Goal: Task Accomplishment & Management: Complete application form

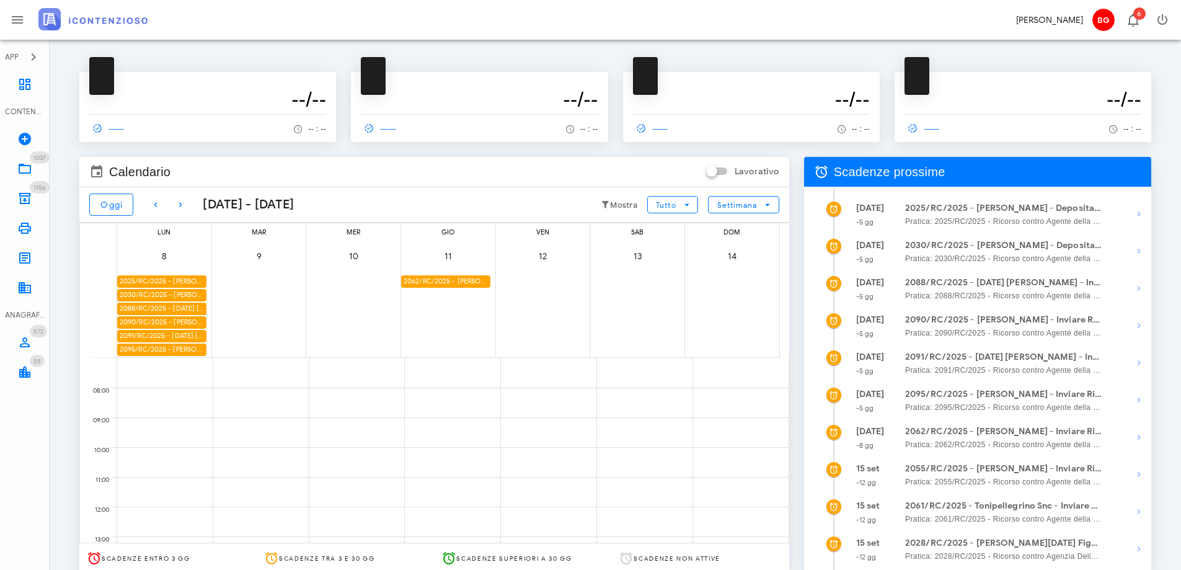
click at [151, 281] on div "2025/RC/2025 - Antonia Lorefice - Deposita la Costituzione in Giudizio" at bounding box center [161, 281] width 89 height 12
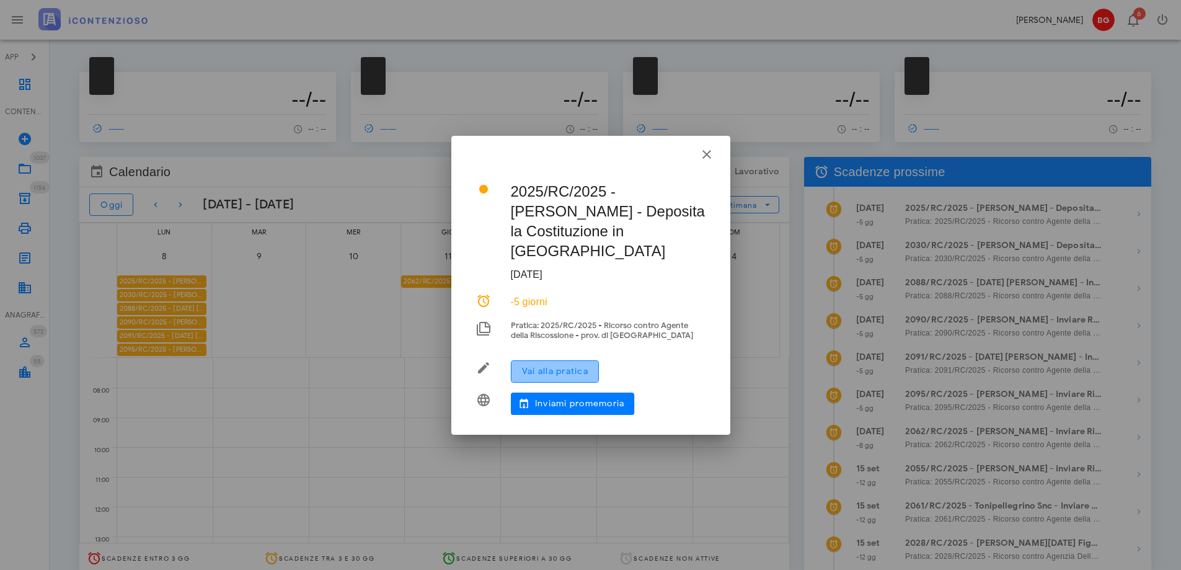
click at [544, 366] on span "Vai alla pratica" at bounding box center [554, 371] width 67 height 11
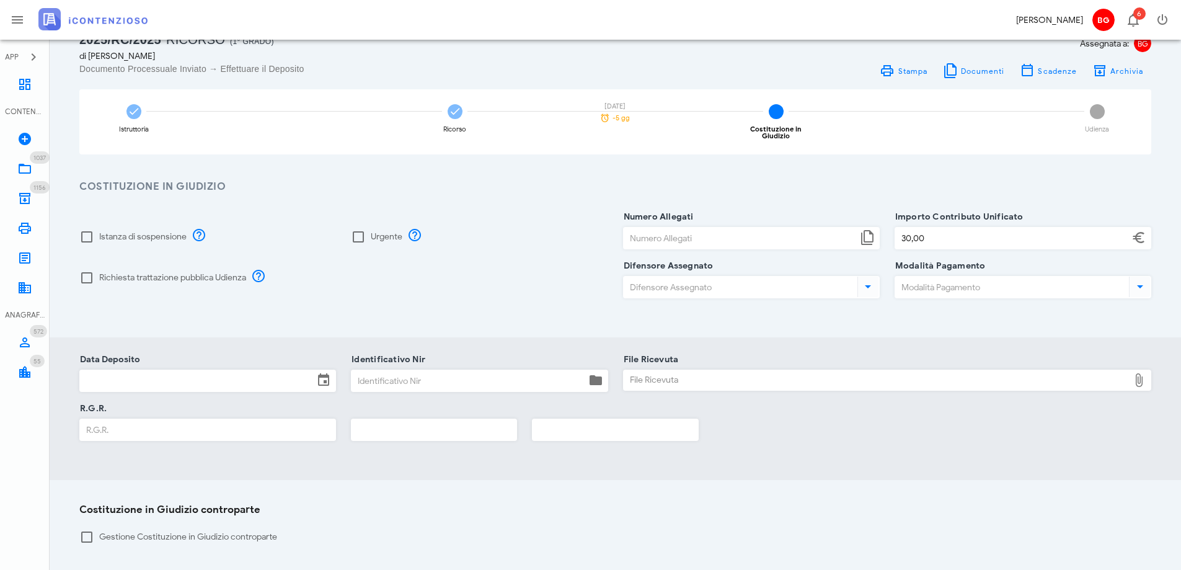
scroll to position [62, 0]
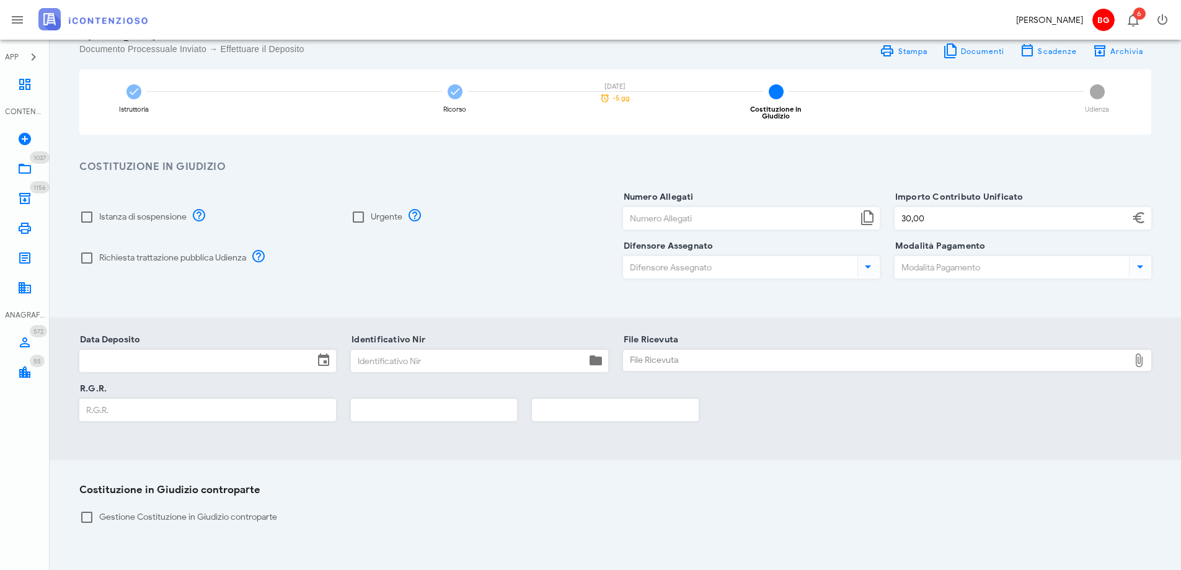
click at [655, 214] on input "Numero Allegati" at bounding box center [741, 218] width 234 height 21
type input "4"
click at [118, 211] on label "Istanza di sospensione" at bounding box center [142, 217] width 87 height 12
checkbox input "true"
click at [187, 252] on label "Richiesta trattazione pubblica Udienza" at bounding box center [172, 258] width 147 height 12
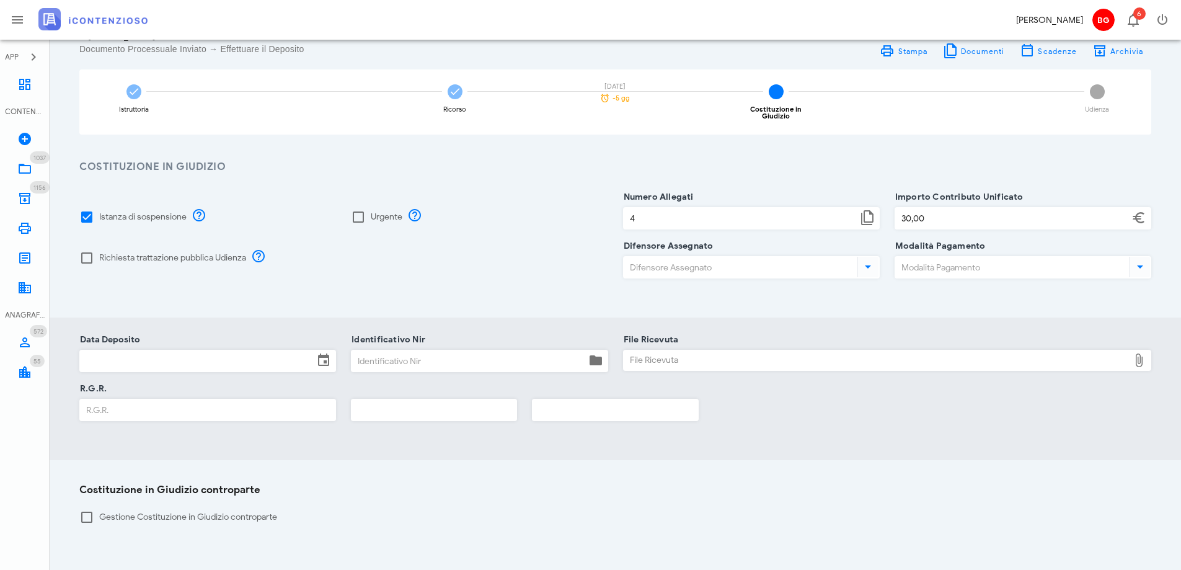
checkbox input "true"
click at [736, 270] on input "Difensore Assegnato" at bounding box center [739, 267] width 231 height 21
click at [698, 298] on div "[EMAIL_ADDRESS][DOMAIN_NAME]" at bounding box center [771, 301] width 206 height 11
type input "[PERSON_NAME]"
click at [923, 258] on input "Modalità Pagamento" at bounding box center [1010, 267] width 231 height 21
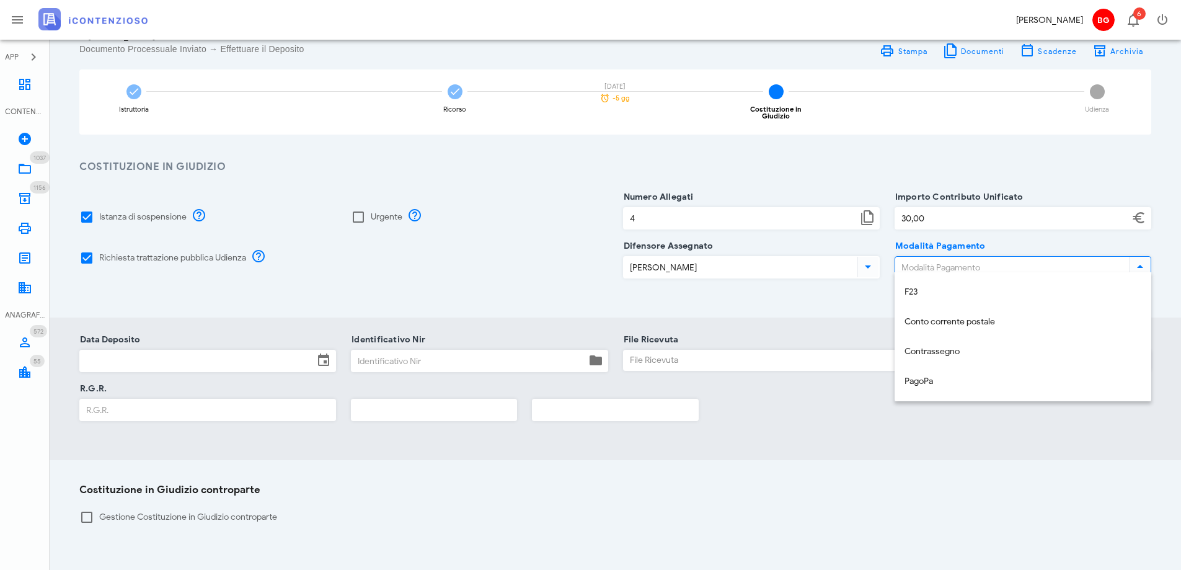
click at [929, 347] on div "Contrassegno" at bounding box center [1022, 351] width 237 height 25
type input "Contrassegno"
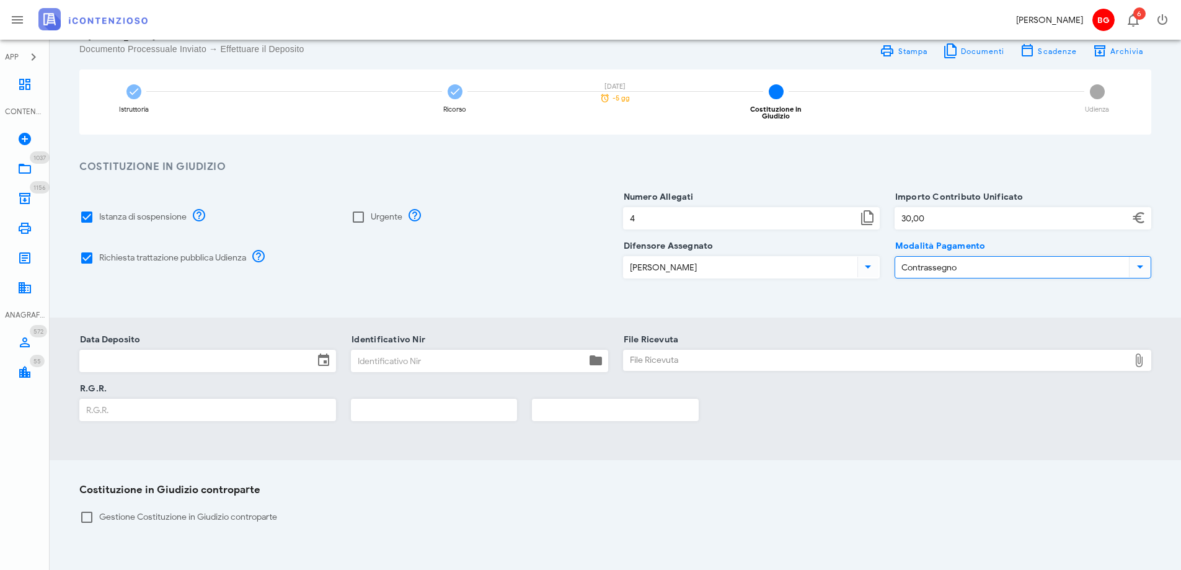
click at [265, 350] on input "Data Deposito" at bounding box center [197, 360] width 234 height 21
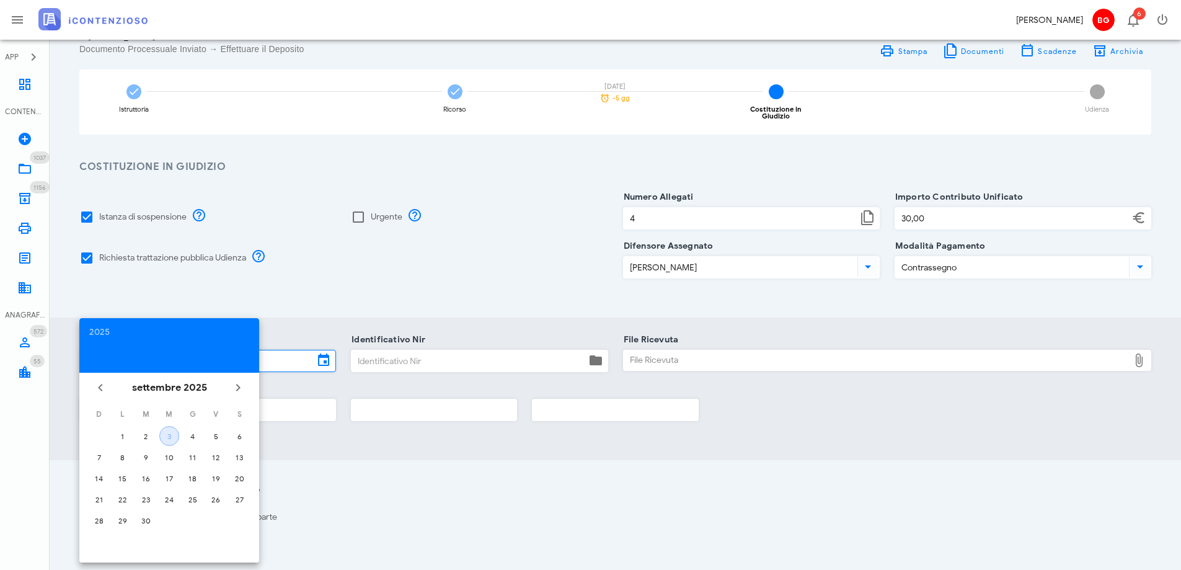
click at [172, 436] on div "3" at bounding box center [169, 435] width 19 height 9
type input "[DATE]"
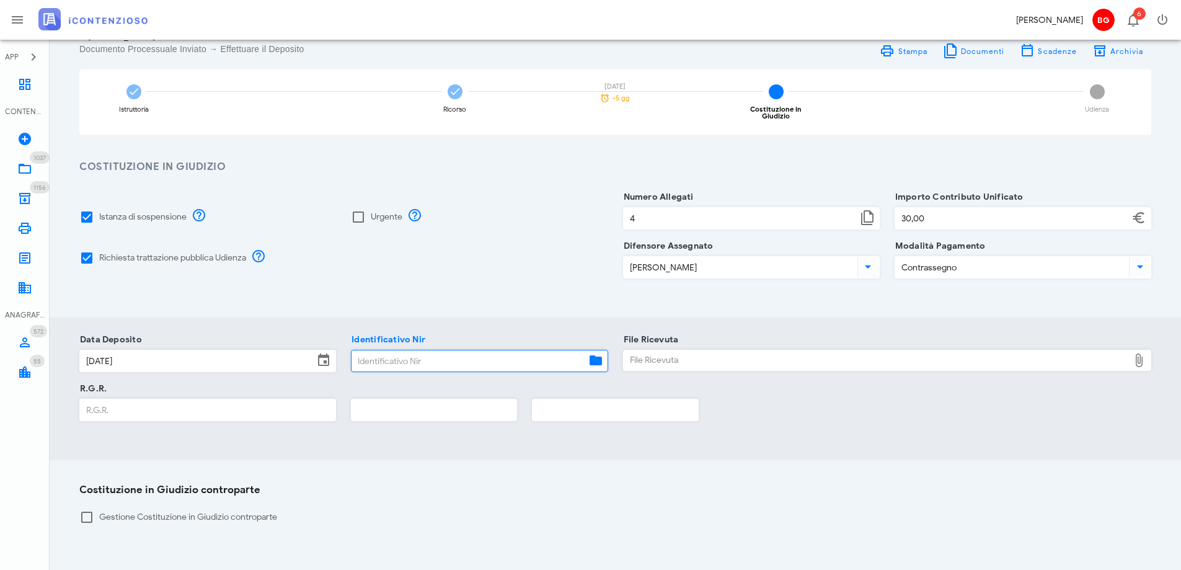
click at [421, 352] on input "Identificativo Nir" at bounding box center [468, 360] width 234 height 21
paste input "25090311064478569"
type input "25090311064478569"
click at [757, 350] on div "File Ricevuta" at bounding box center [877, 360] width 506 height 20
type input "C:\fakepath\RGR.pdf"
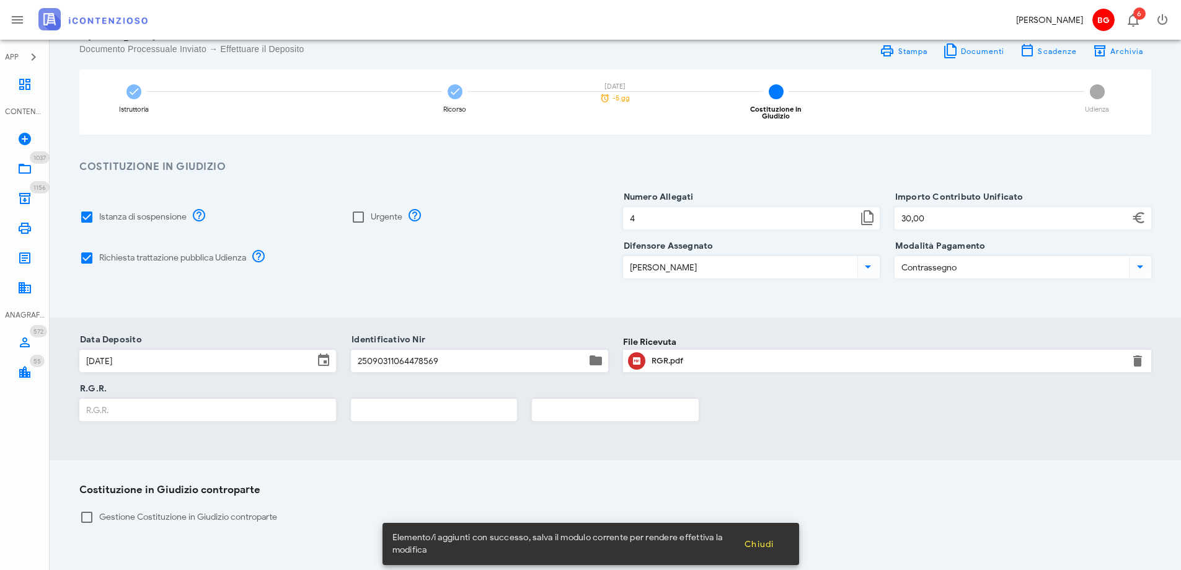
click at [112, 412] on input "R.G.R." at bounding box center [207, 409] width 255 height 21
type input "1715"
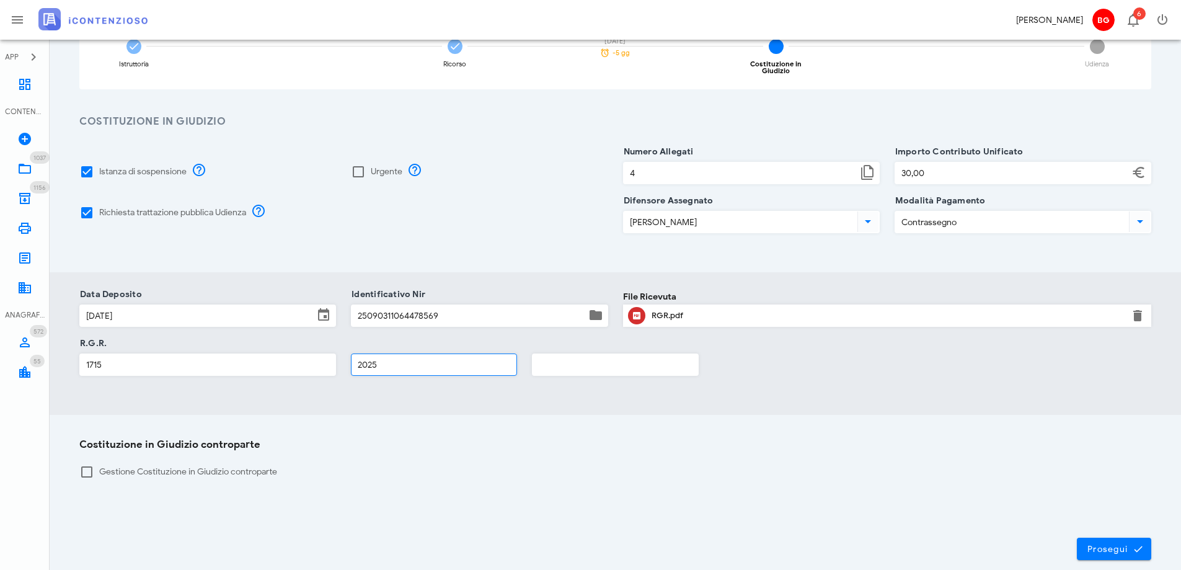
scroll to position [163, 0]
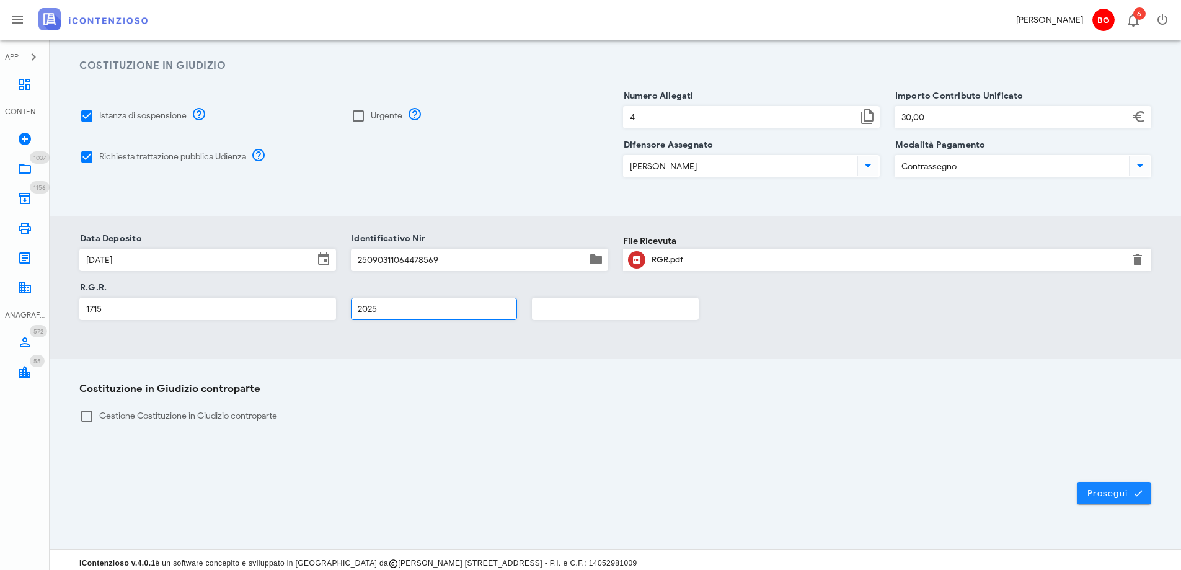
type input "2025"
click at [1094, 482] on button "Prosegui" at bounding box center [1114, 493] width 74 height 22
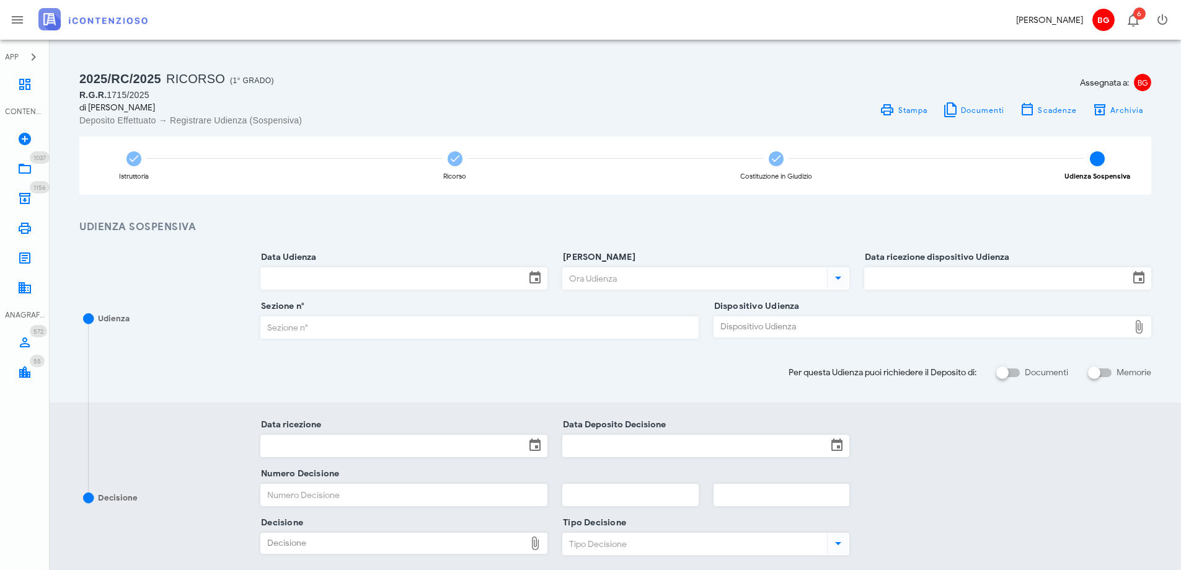
scroll to position [0, 0]
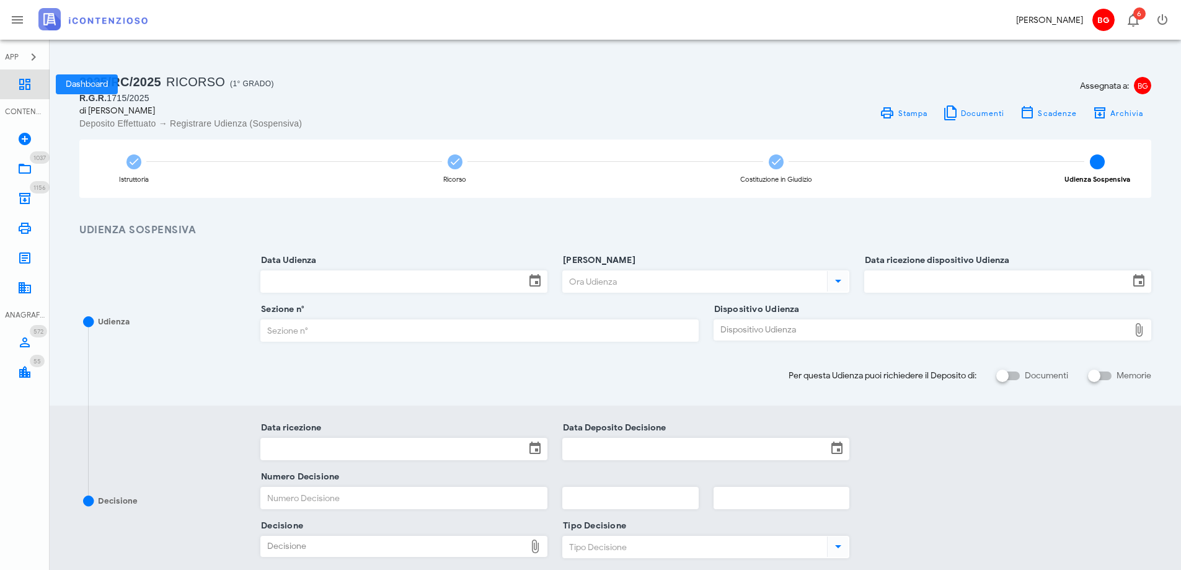
click at [28, 92] on link "Dashboard" at bounding box center [25, 84] width 50 height 30
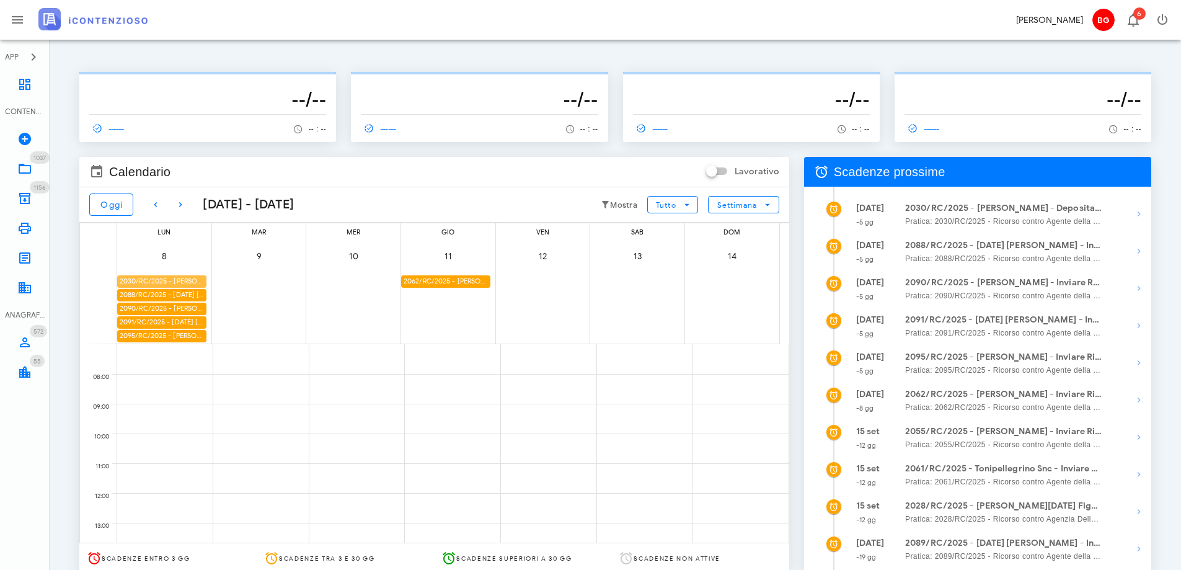
click at [172, 283] on div "2030/RC/2025 - Antonella Macauda - Deposita la Costituzione in Giudizio" at bounding box center [161, 281] width 89 height 12
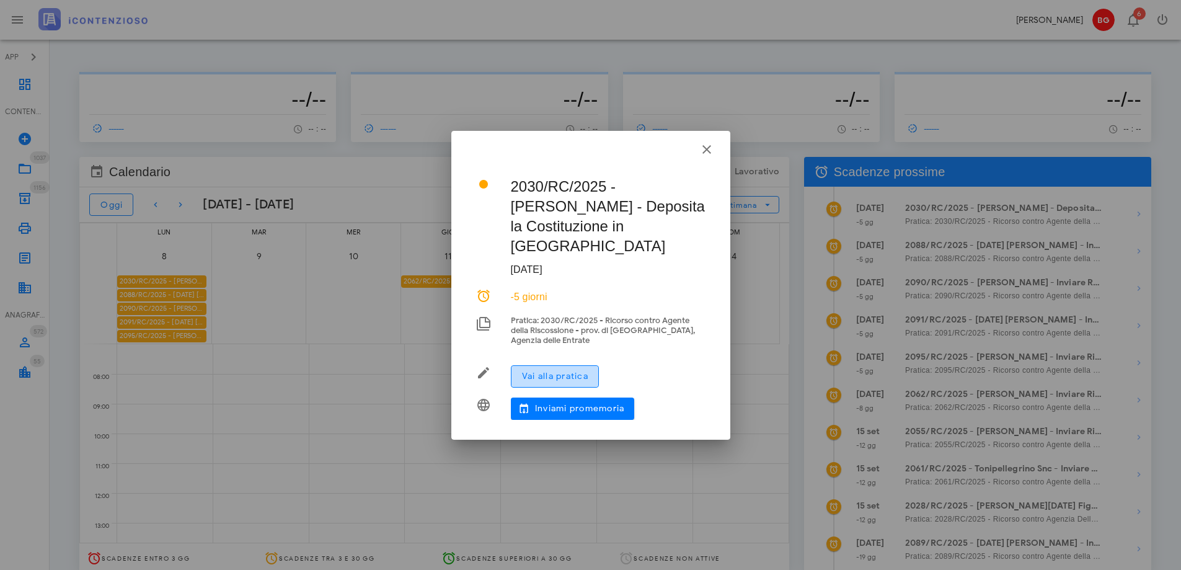
click at [549, 371] on span "Vai alla pratica" at bounding box center [554, 376] width 67 height 11
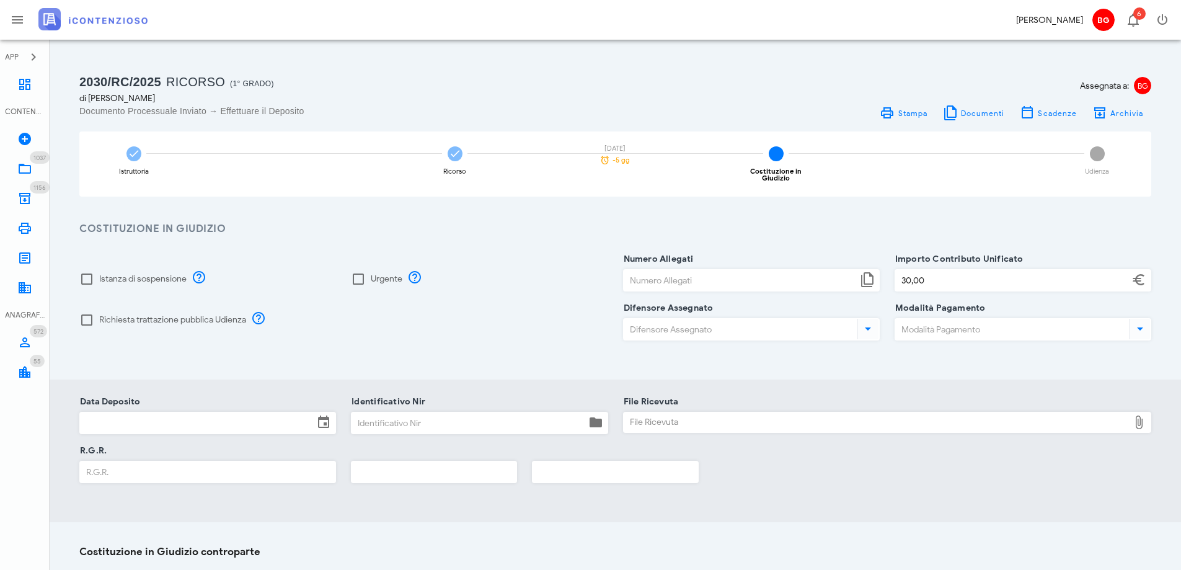
click at [146, 273] on label "Istanza di sospensione" at bounding box center [142, 279] width 87 height 12
checkbox input "true"
drag, startPoint x: 174, startPoint y: 314, endPoint x: 181, endPoint y: 316, distance: 6.9
click at [174, 315] on label "Richiesta trattazione pubblica Udienza" at bounding box center [172, 320] width 147 height 12
checkbox input "true"
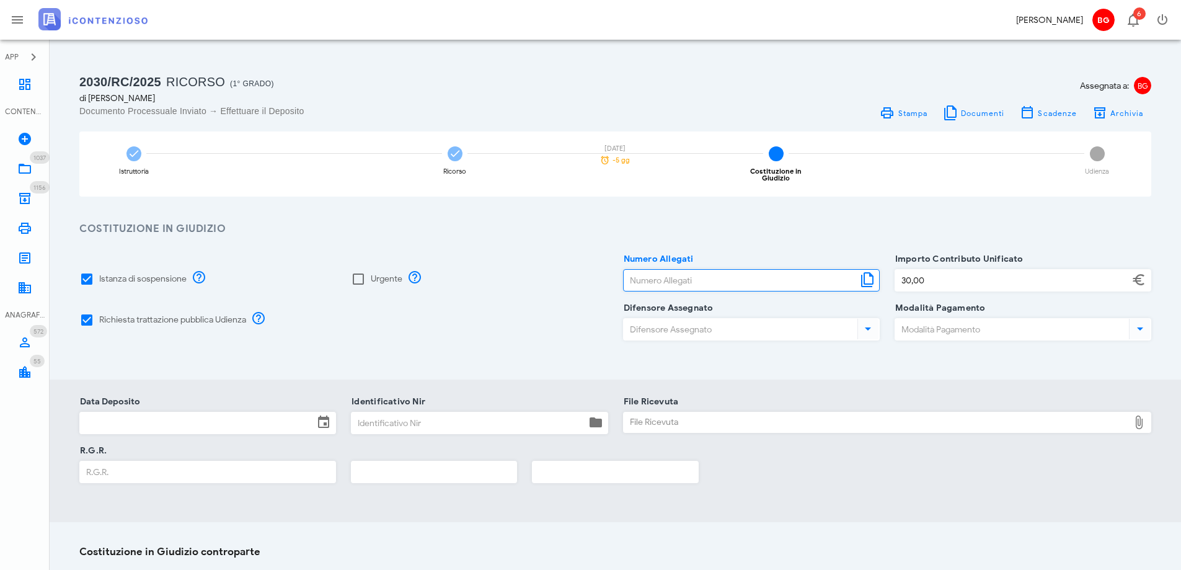
click at [656, 275] on input "Numero Allegati" at bounding box center [741, 280] width 234 height 21
type input "10"
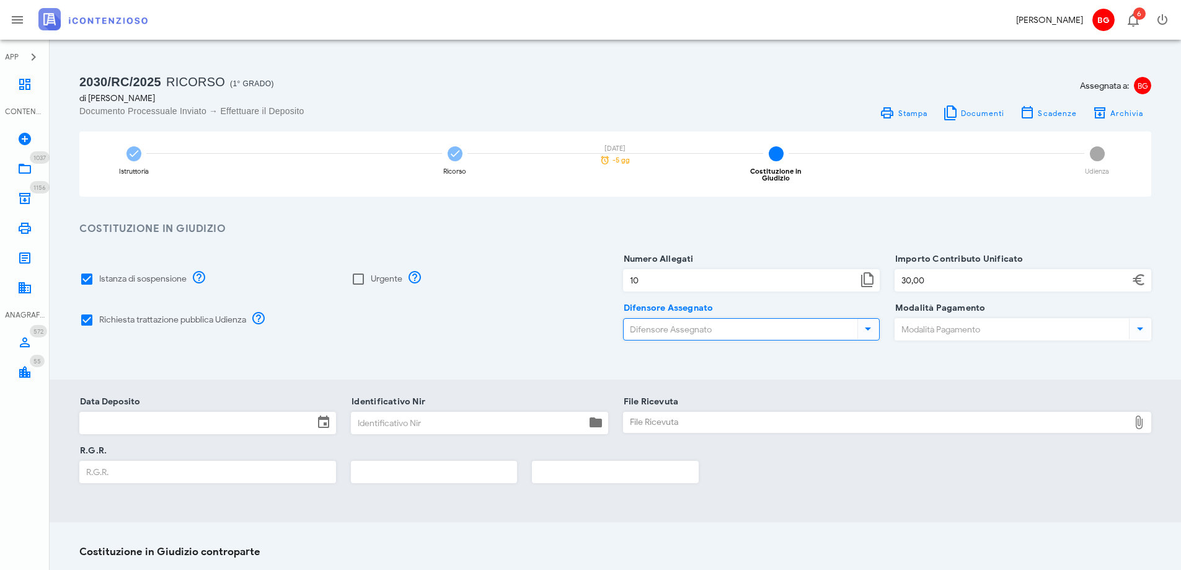
click at [661, 320] on input "Difensore Assegnato" at bounding box center [739, 329] width 231 height 21
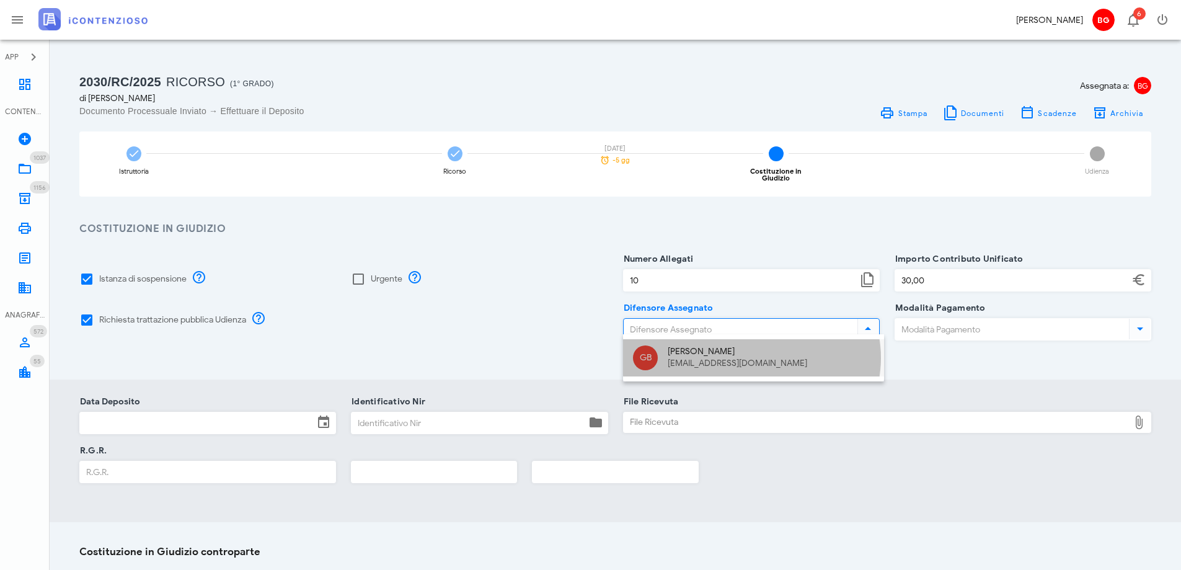
click at [661, 359] on div "GB [PERSON_NAME] [EMAIL_ADDRESS][DOMAIN_NAME]" at bounding box center [753, 357] width 261 height 37
type input "[PERSON_NAME]"
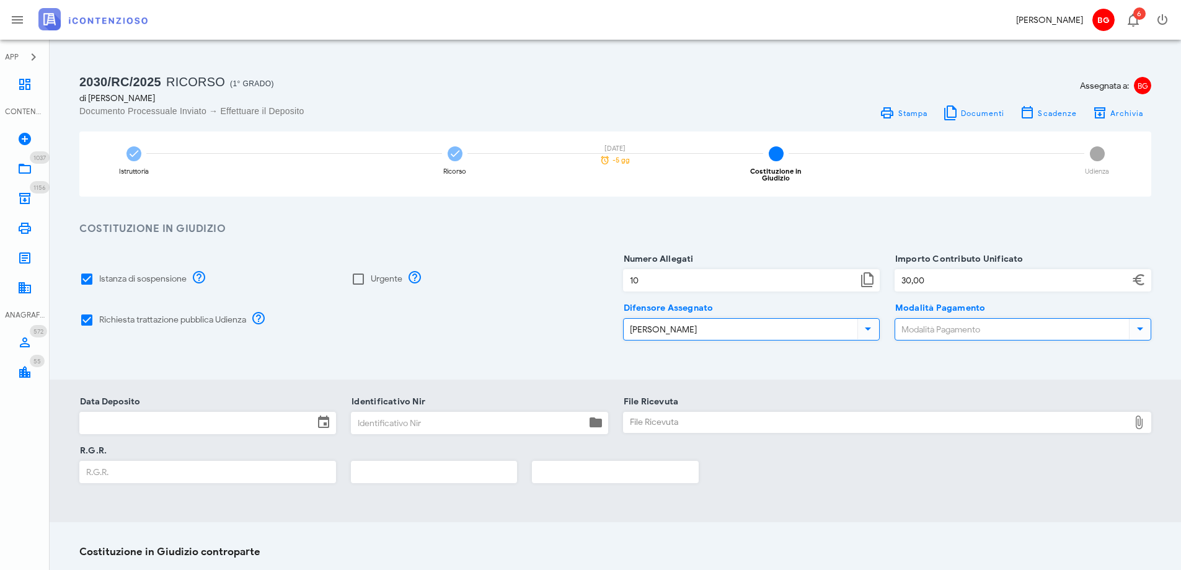
click at [932, 322] on input "Modalità Pagamento" at bounding box center [1010, 329] width 231 height 21
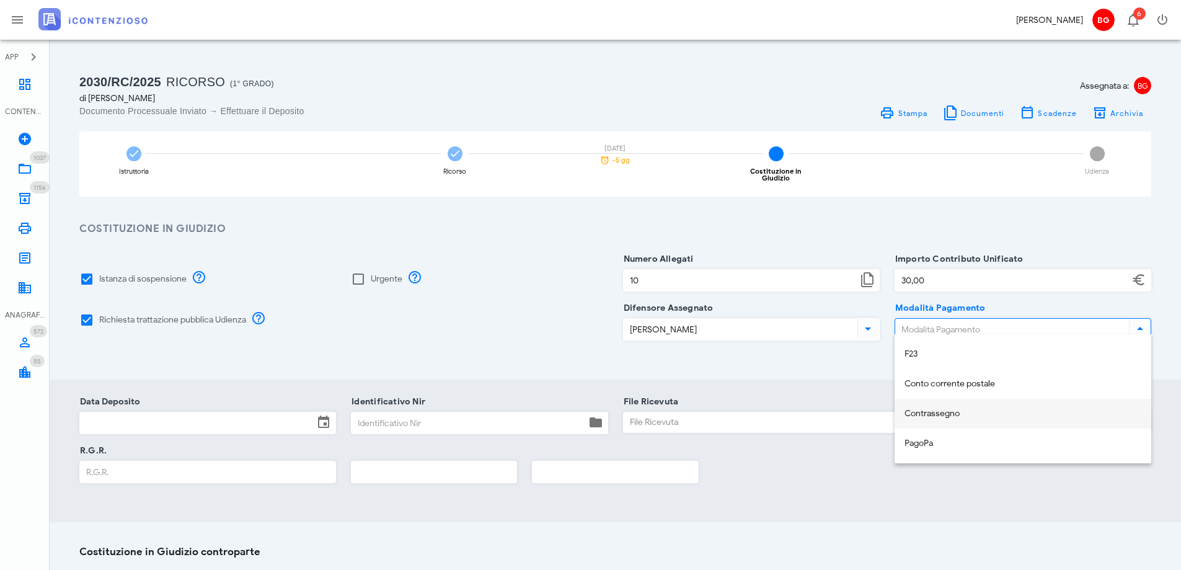
click at [949, 407] on div "Contrassegno" at bounding box center [1022, 413] width 237 height 25
type input "Contrassegno"
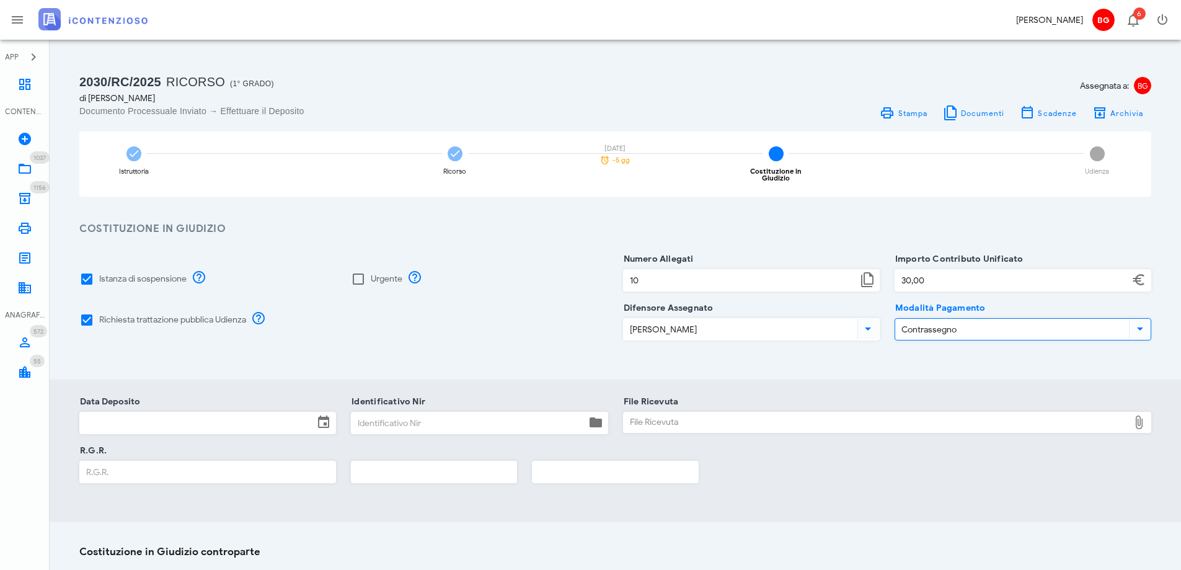
click at [223, 412] on input "Data Deposito" at bounding box center [197, 422] width 234 height 21
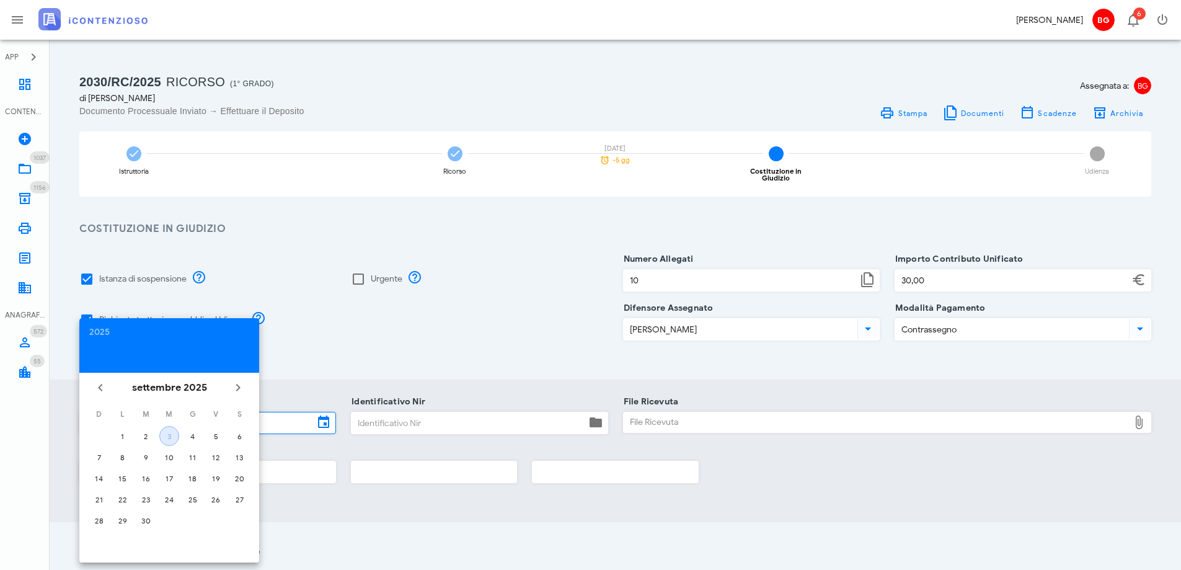
click at [174, 435] on div "3" at bounding box center [169, 435] width 19 height 9
type input "[DATE]"
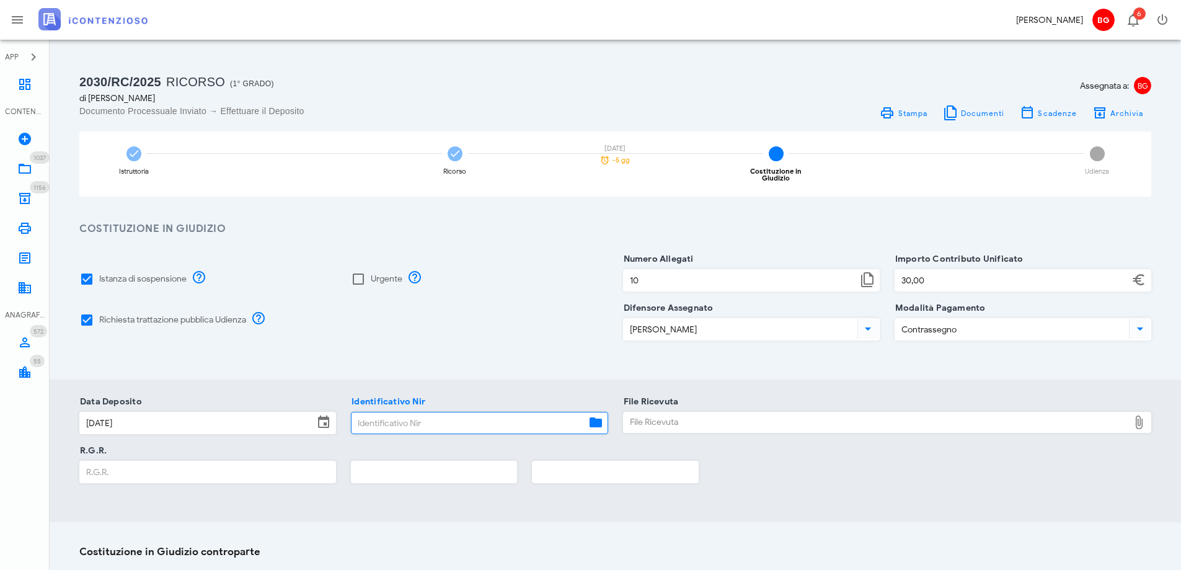
click at [395, 417] on input "Identificativo Nir" at bounding box center [468, 422] width 234 height 21
paste input "25090311293578703"
type input "25090311293578703"
click at [692, 412] on div "File Ricevuta" at bounding box center [877, 422] width 506 height 20
type input "C:\fakepath\RGR.pdf"
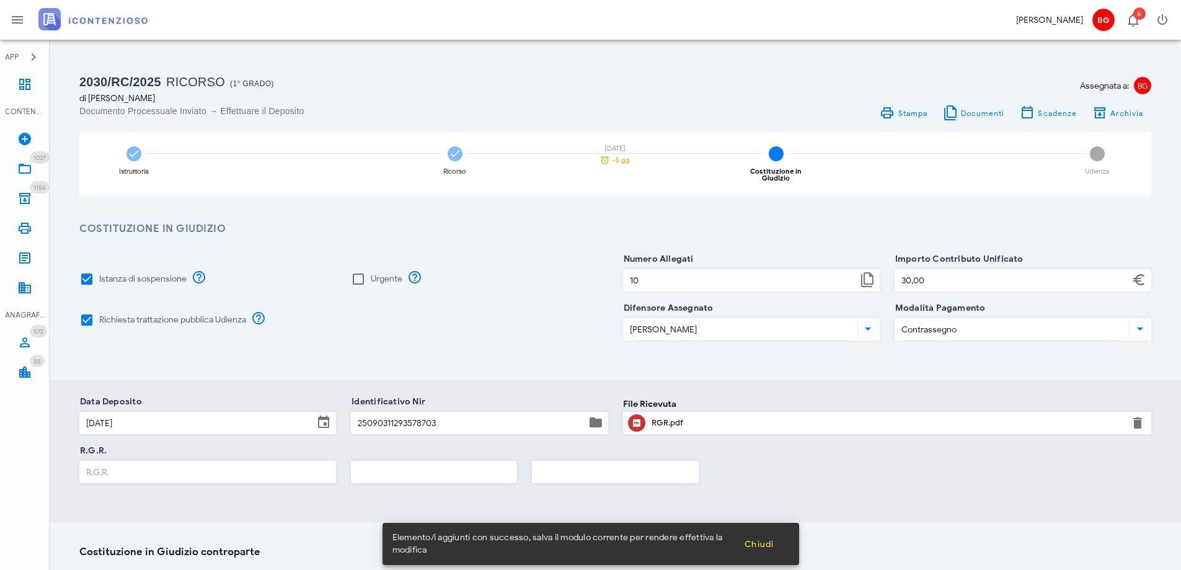
click at [171, 472] on input "R.G.R." at bounding box center [207, 471] width 255 height 21
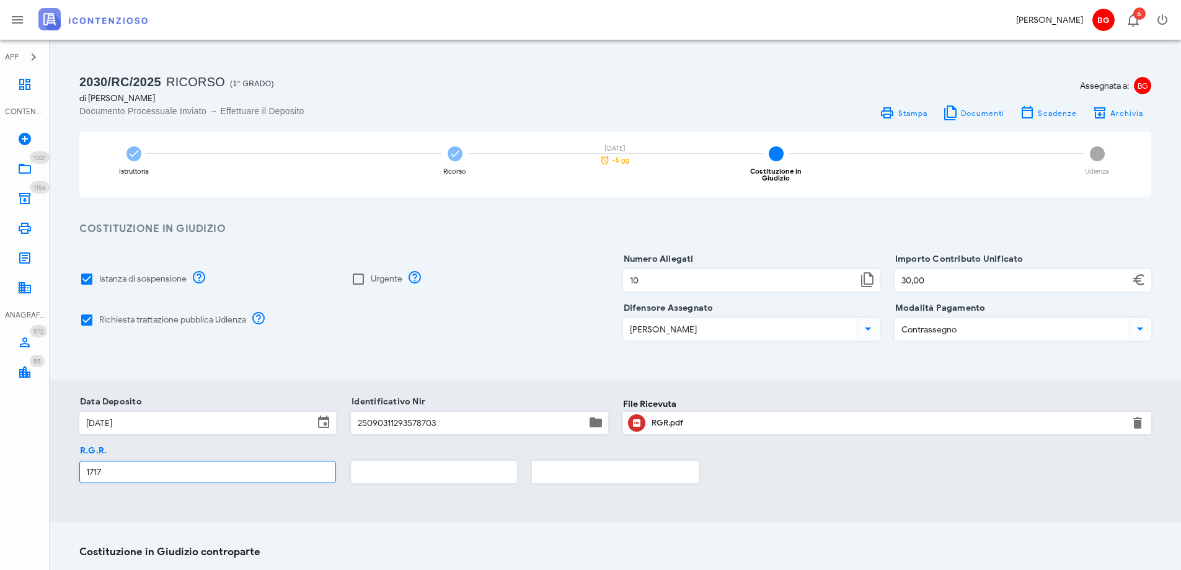
type input "1717"
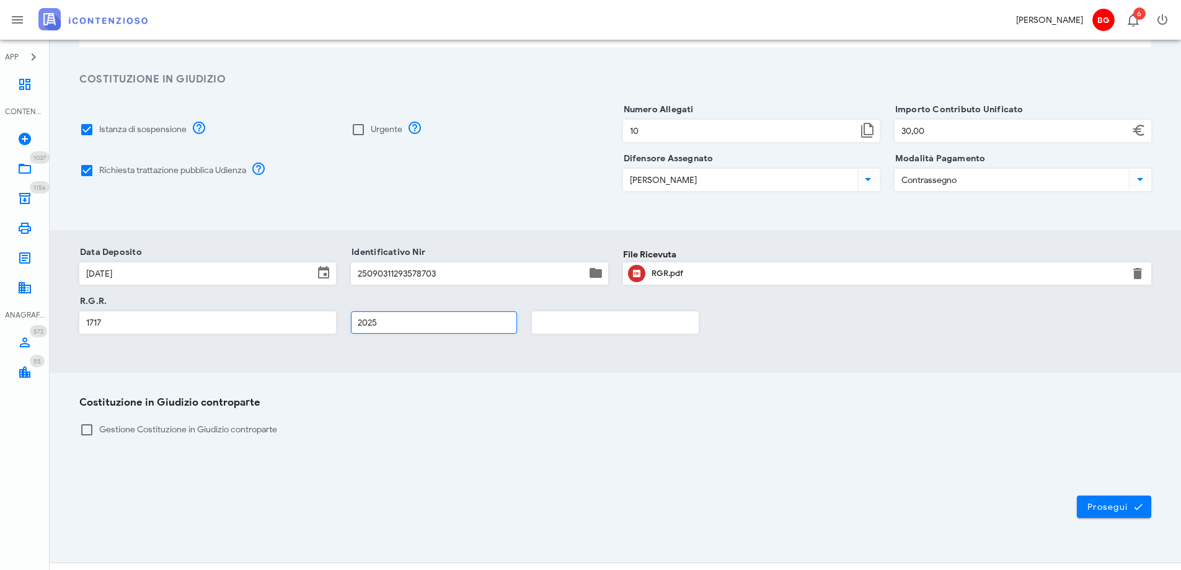
scroll to position [163, 0]
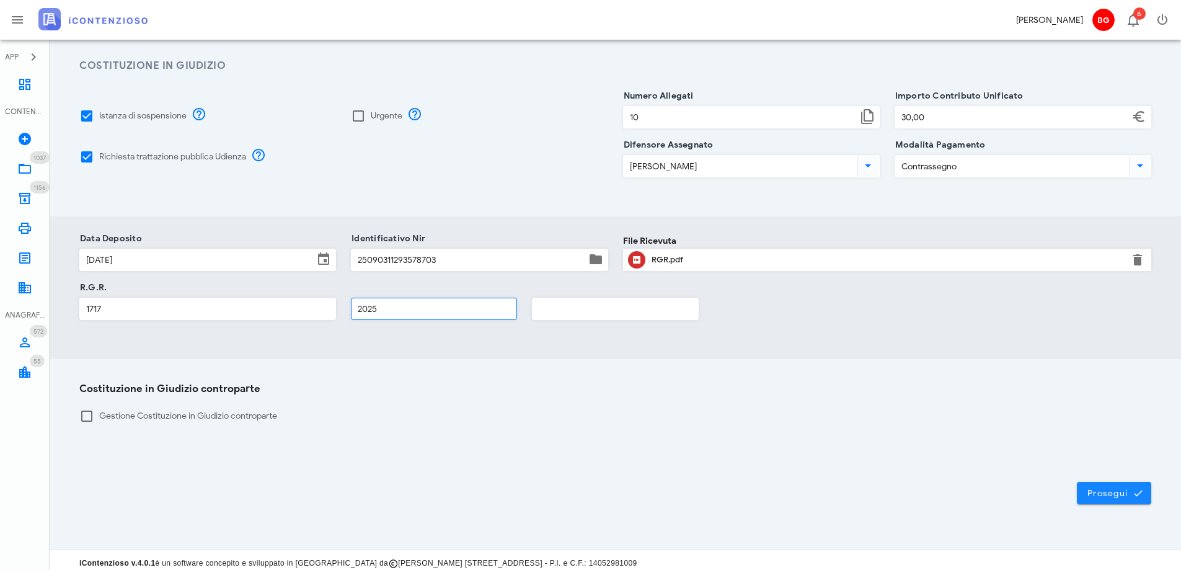
type input "2025"
click at [1093, 488] on span "Prosegui" at bounding box center [1114, 492] width 55 height 11
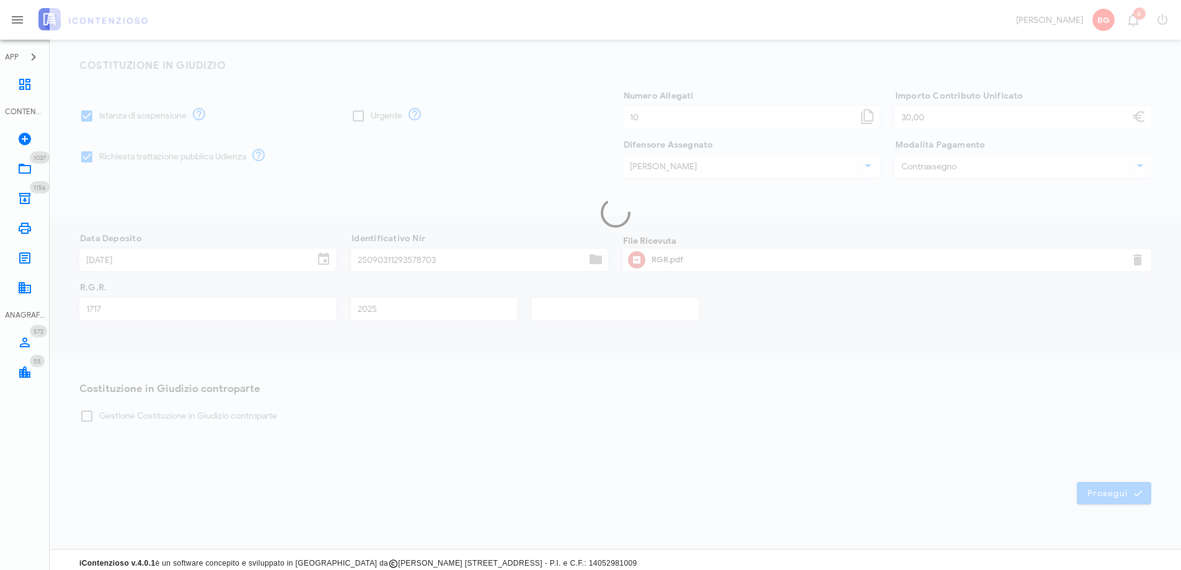
scroll to position [154, 0]
